Goal: Task Accomplishment & Management: Use online tool/utility

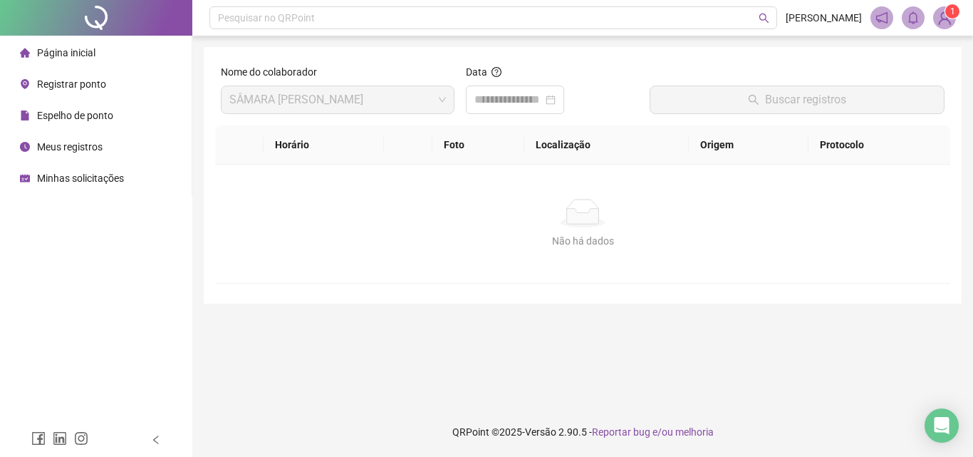
click at [27, 83] on icon "environment" at bounding box center [25, 84] width 9 height 10
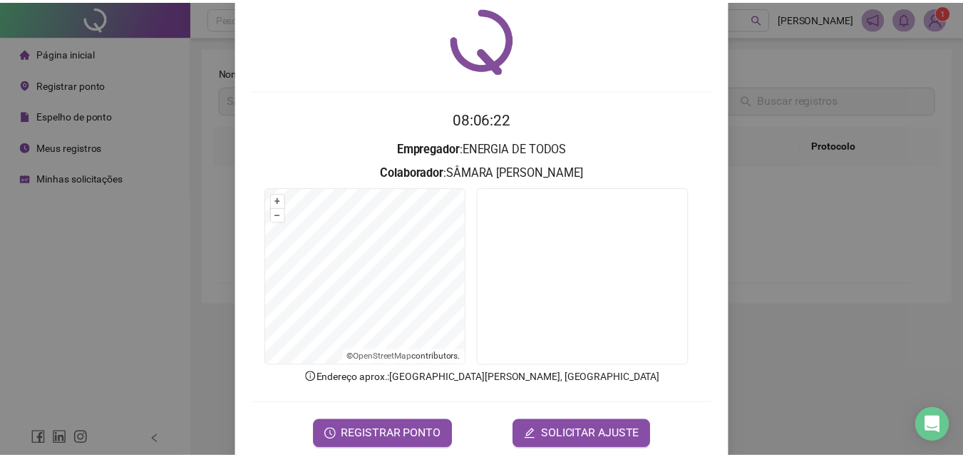
scroll to position [68, 0]
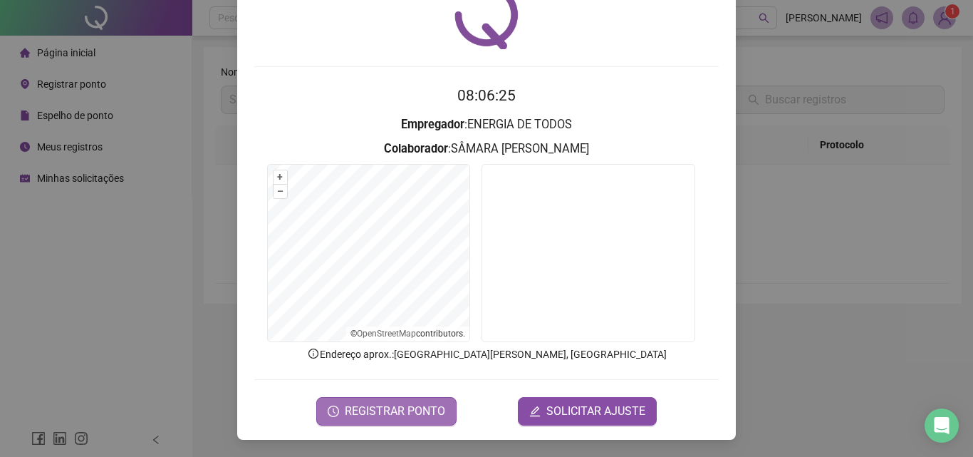
click at [388, 405] on span "REGISTRAR PONTO" at bounding box center [395, 411] width 100 height 17
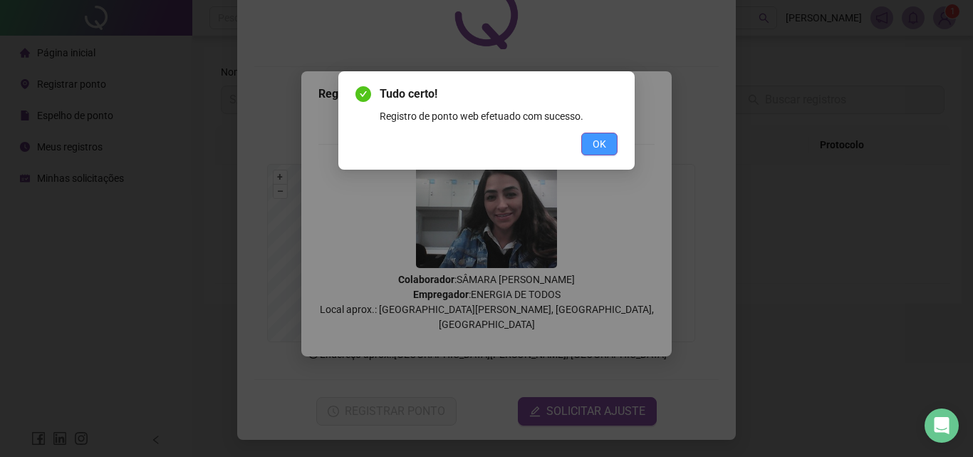
click at [597, 135] on button "OK" at bounding box center [599, 144] width 36 height 23
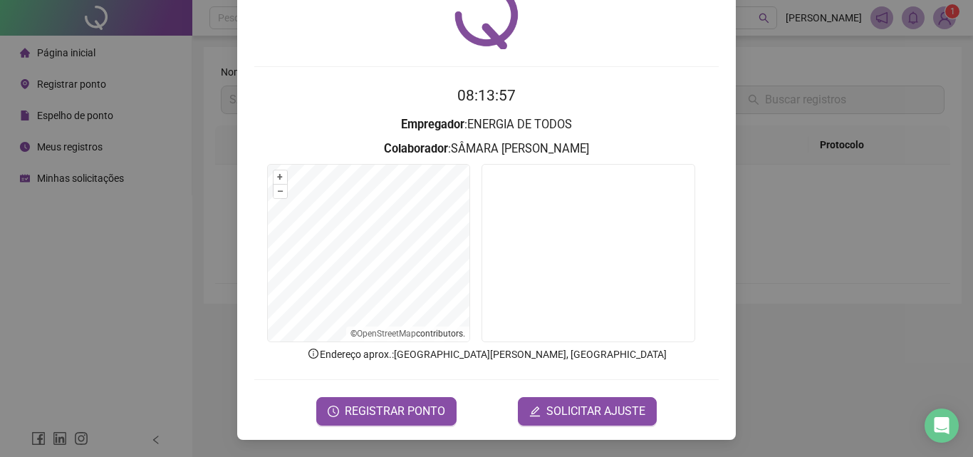
click at [136, 199] on div "Registro de ponto web 08:13:57 Empregador : ENERGIA DE TODOS Colaborador : SÂMA…" at bounding box center [486, 228] width 973 height 457
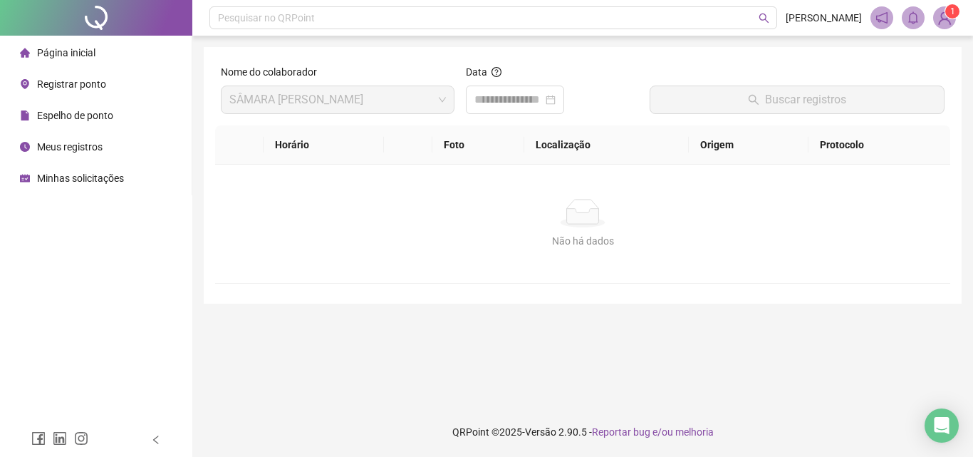
click at [88, 41] on div "Página inicial" at bounding box center [58, 52] width 76 height 29
